Goal: Task Accomplishment & Management: Use online tool/utility

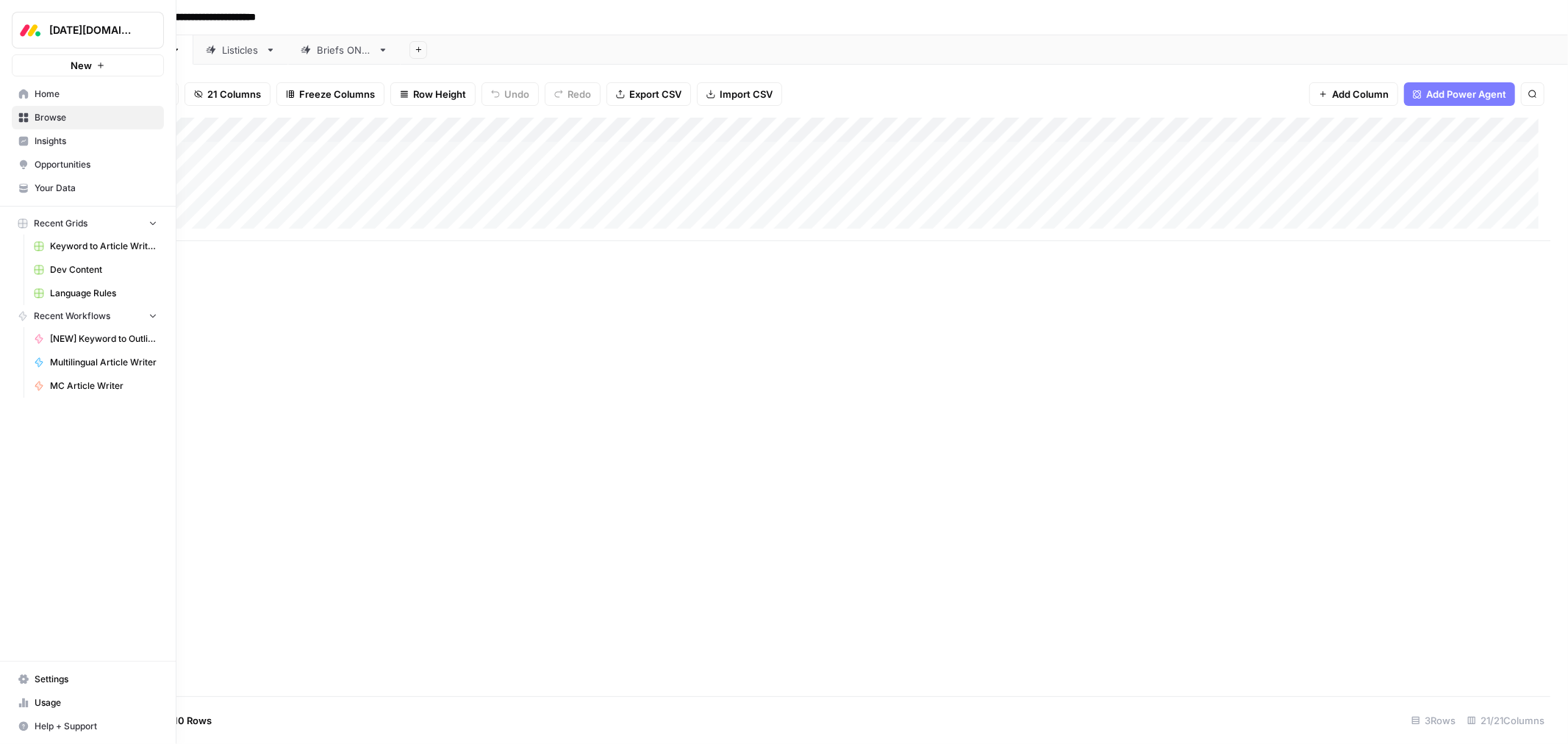
click at [60, 115] on span "Browse" at bounding box center [96, 117] width 122 height 13
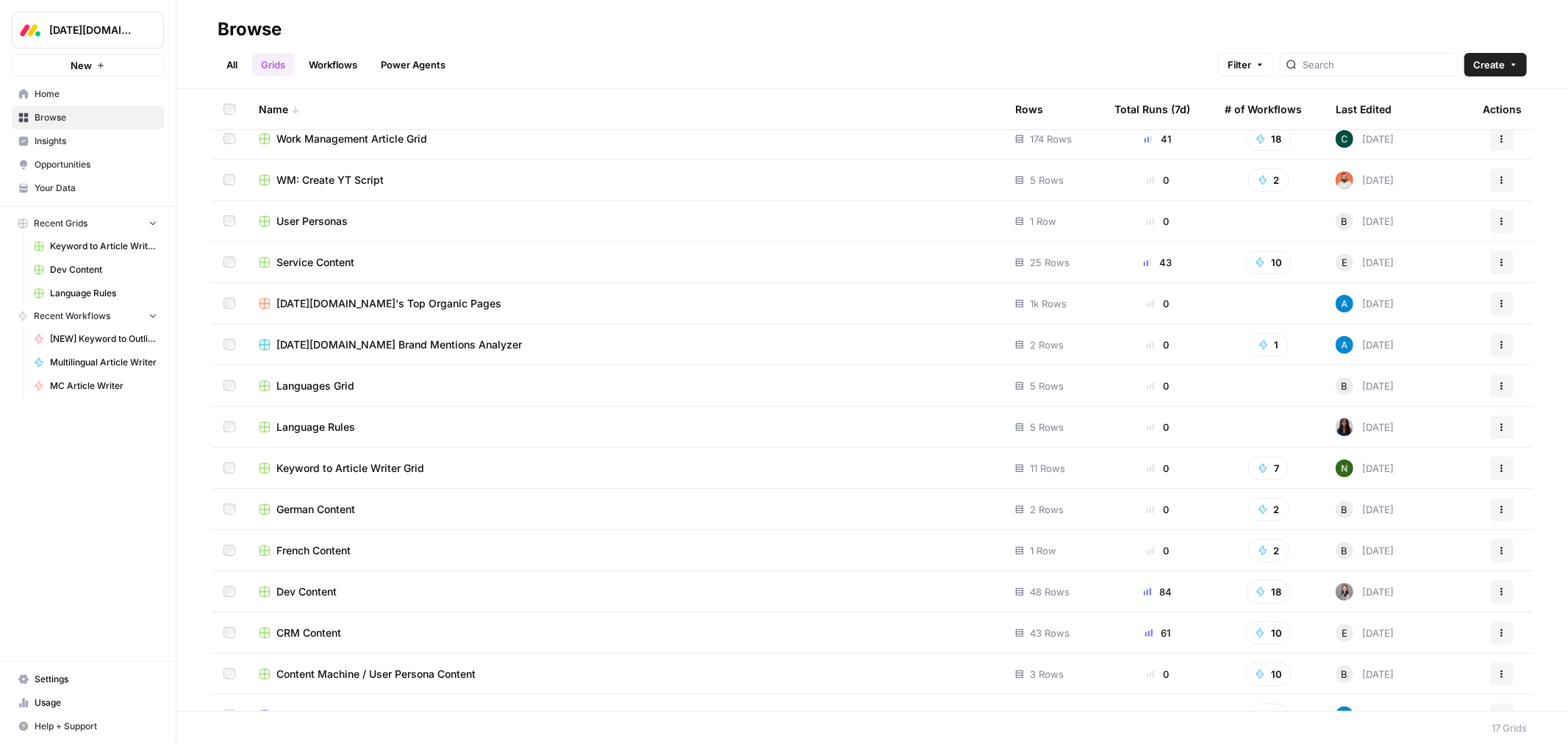
scroll to position [82, 0]
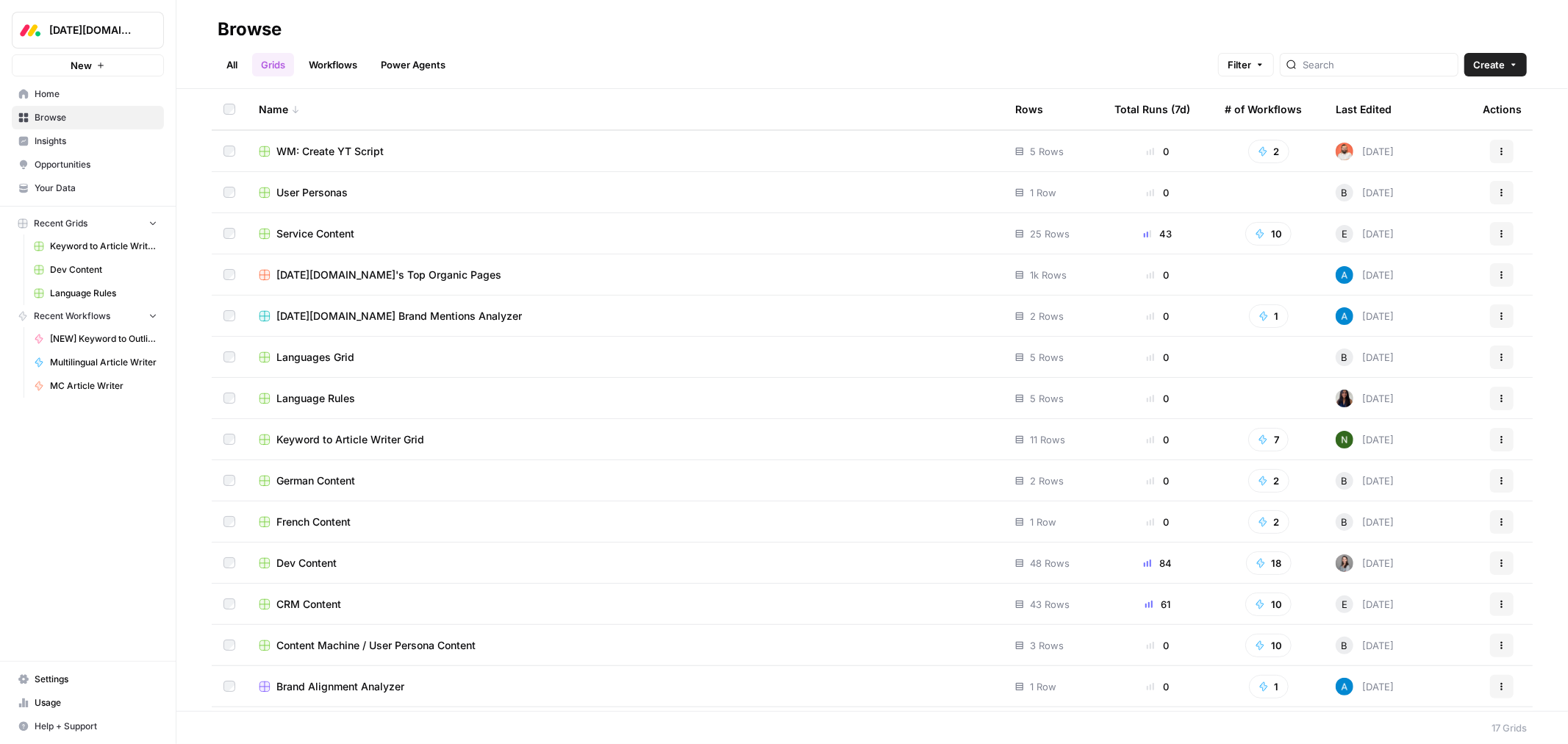
click at [307, 571] on td "Dev Content" at bounding box center [625, 563] width 756 height 41
click at [282, 561] on span "Dev Content" at bounding box center [306, 563] width 60 height 15
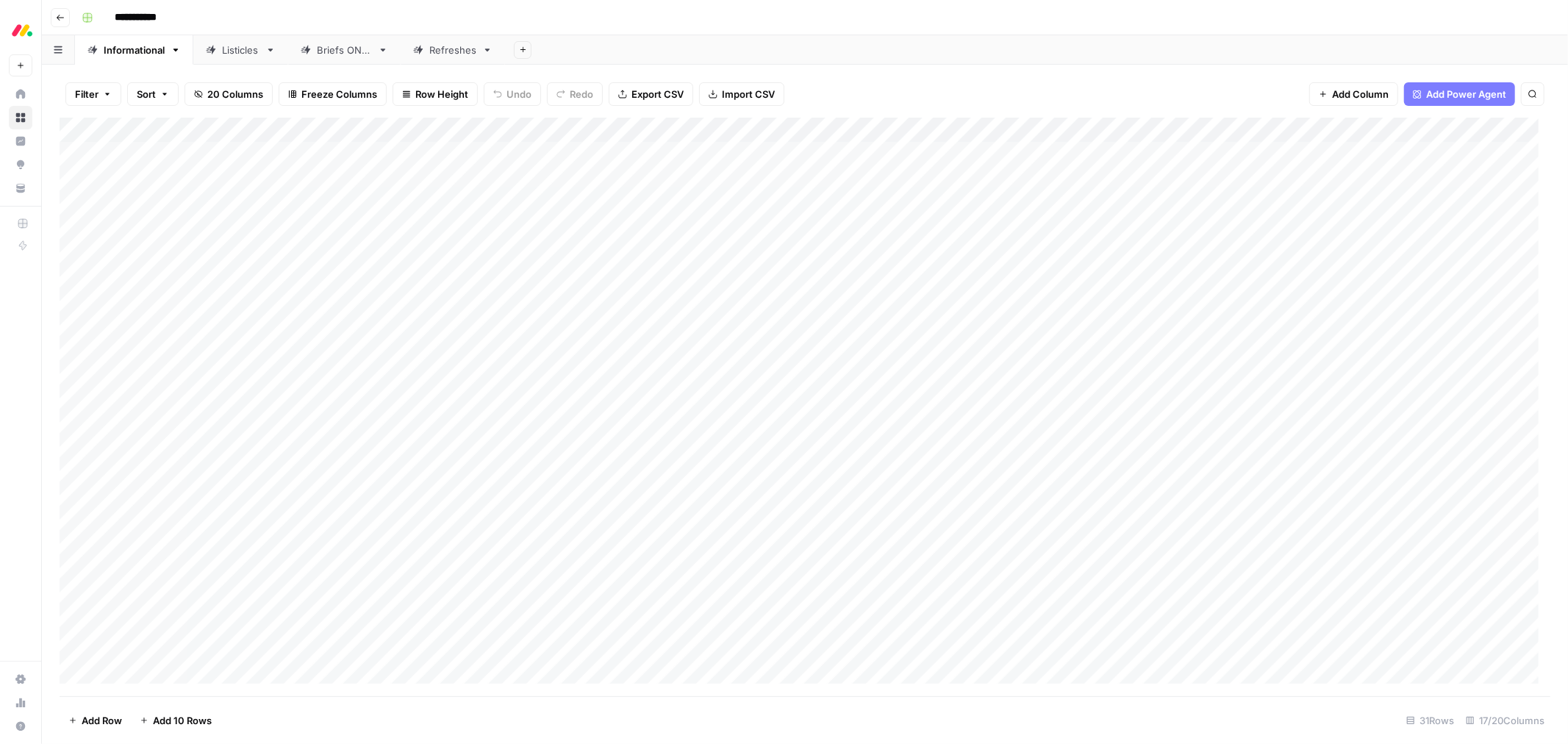
click at [343, 58] on link "Briefs ONLY" at bounding box center [344, 50] width 113 height 29
click at [741, 131] on div "Add Column" at bounding box center [805, 292] width 1491 height 349
click at [739, 256] on span "Configure Inputs" at bounding box center [733, 253] width 129 height 15
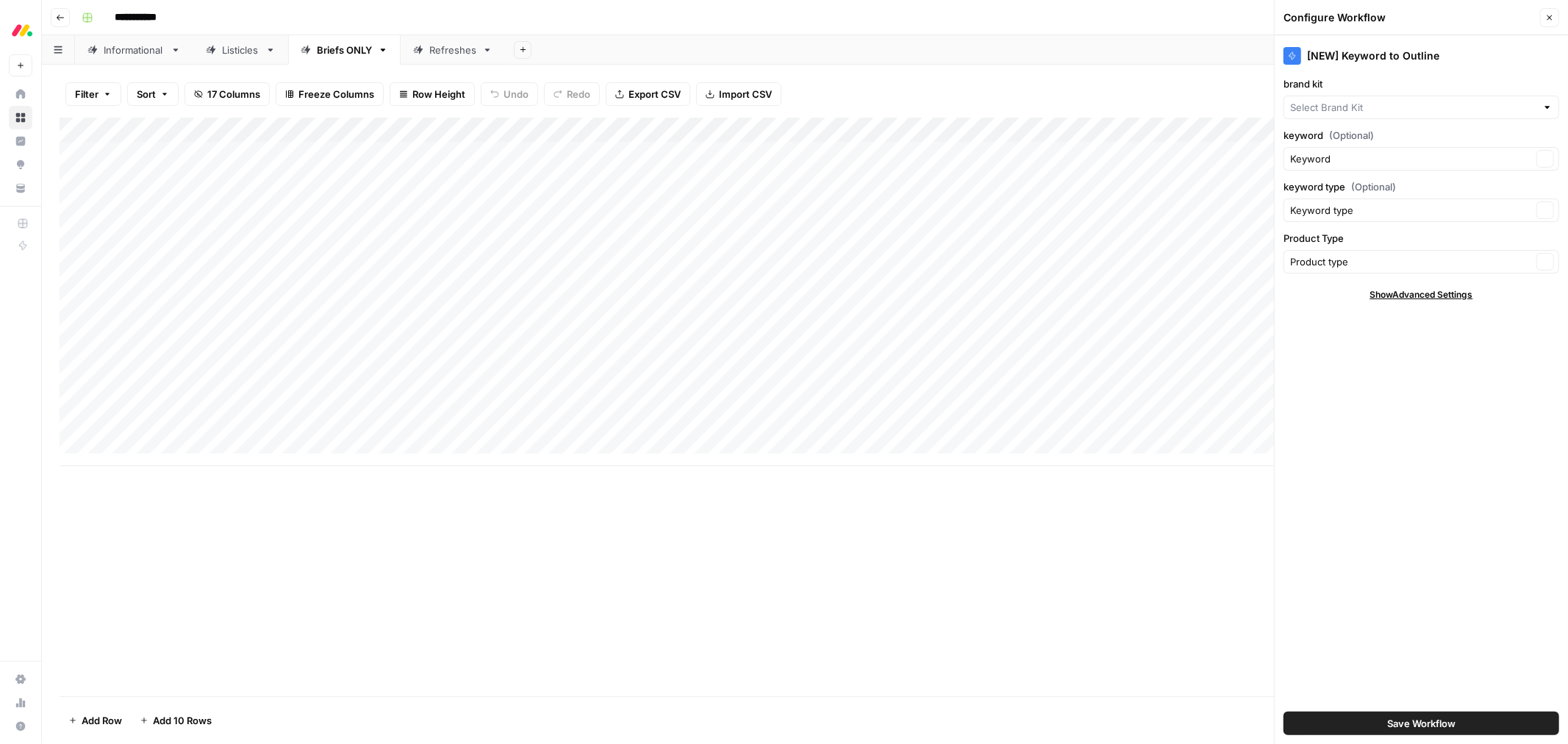
type input "[DATE] Dev"
click at [1548, 22] on button "Close" at bounding box center [1549, 18] width 20 height 20
